Goal: Navigation & Orientation: Find specific page/section

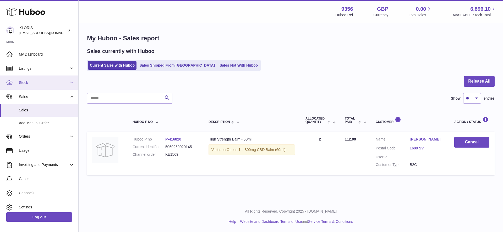
click at [27, 82] on span "Stock" at bounding box center [44, 82] width 50 height 5
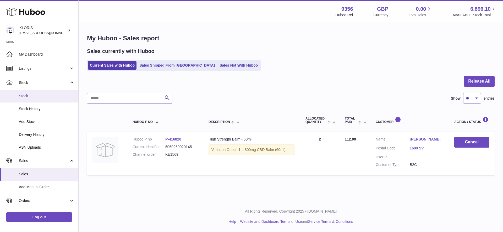
click at [28, 95] on span "Stock" at bounding box center [47, 96] width 56 height 5
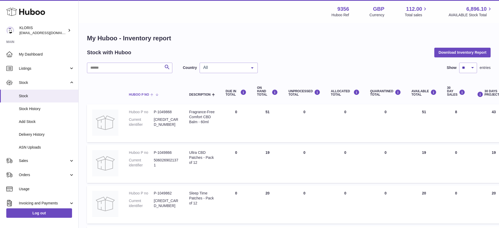
click at [152, 93] on span at bounding box center [153, 94] width 8 height 4
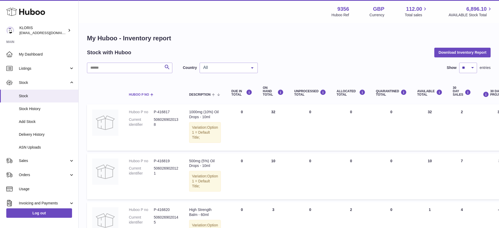
click at [153, 94] on span at bounding box center [151, 94] width 4 height 4
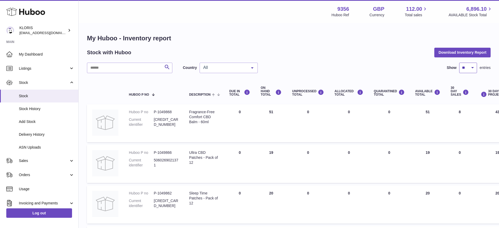
select select "***"
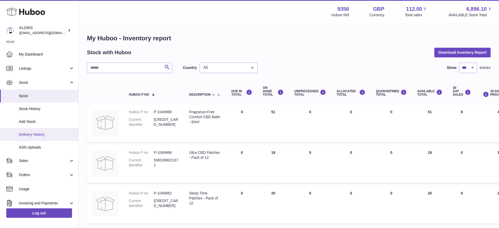
click at [34, 133] on span "Delivery History" at bounding box center [47, 134] width 56 height 5
